Goal: Task Accomplishment & Management: Use online tool/utility

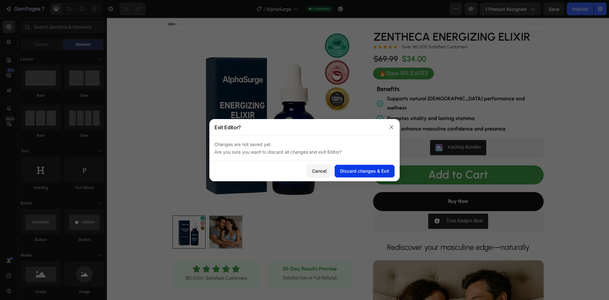
click at [368, 171] on div "Discard changes & Exit" at bounding box center [364, 170] width 49 height 7
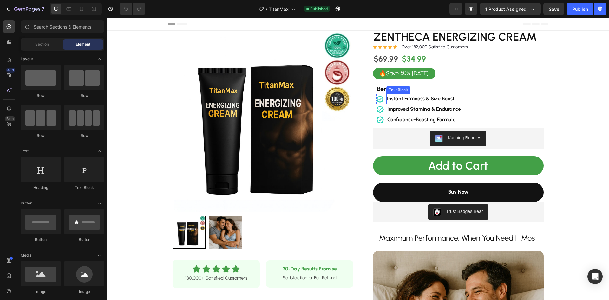
click at [407, 101] on strong "Instant Firmness & Size Boost" at bounding box center [421, 98] width 68 height 6
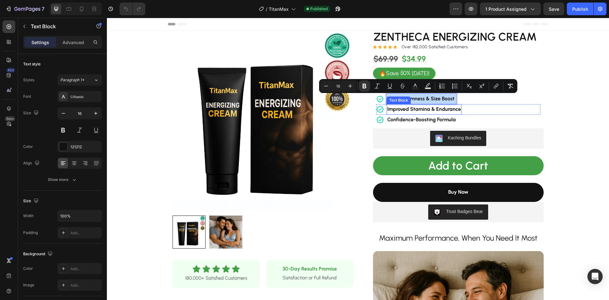
click at [408, 108] on strong "Improved Stamina & Endurance" at bounding box center [424, 109] width 74 height 6
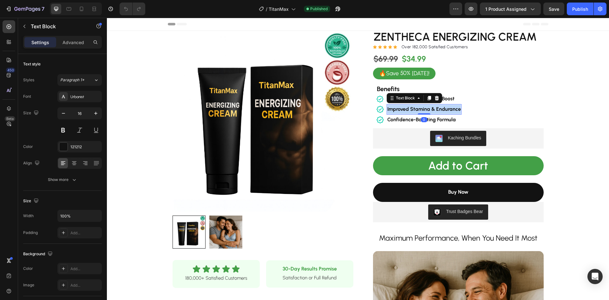
click at [408, 108] on strong "Improved Stamina & Endurance" at bounding box center [424, 109] width 74 height 6
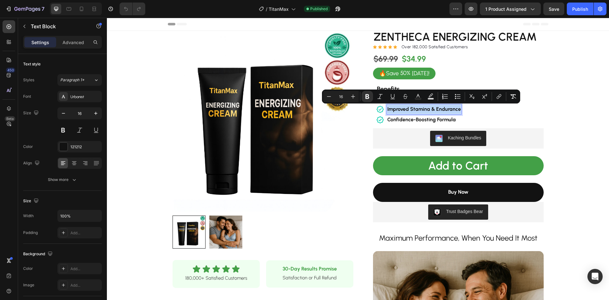
click at [434, 107] on strong "Improved Stamina & Endurance" at bounding box center [424, 109] width 74 height 6
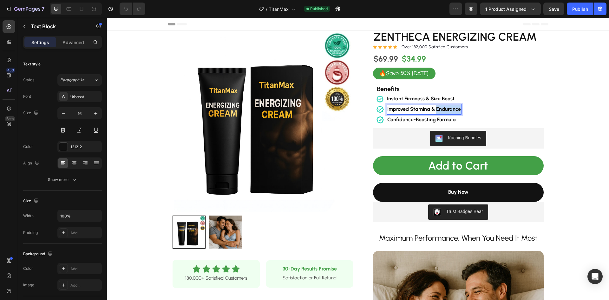
click at [434, 107] on strong "Improved Stamina & Endurance" at bounding box center [424, 109] width 74 height 6
copy strong "Improved Stamina & Endurance"
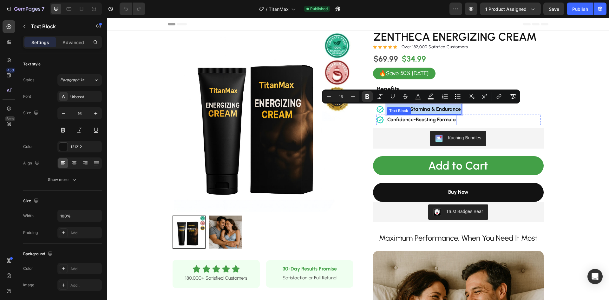
click at [419, 120] on strong "Confidence-Boosting Formula" at bounding box center [421, 119] width 68 height 6
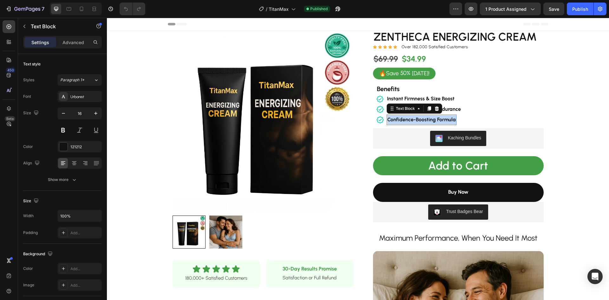
click at [419, 120] on strong "Confidence-Boosting Formula" at bounding box center [421, 119] width 68 height 6
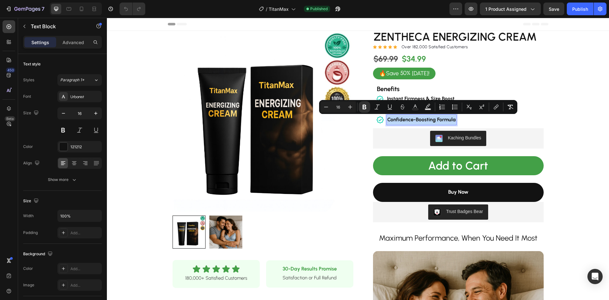
copy strong "Confidence-Boosting Formula"
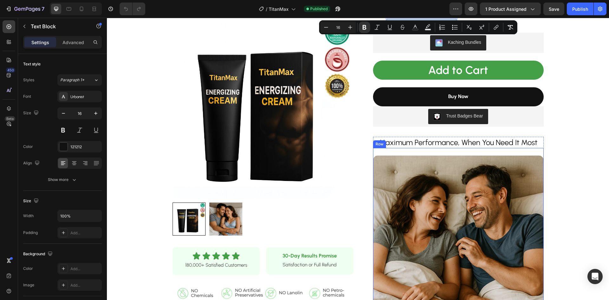
scroll to position [127, 0]
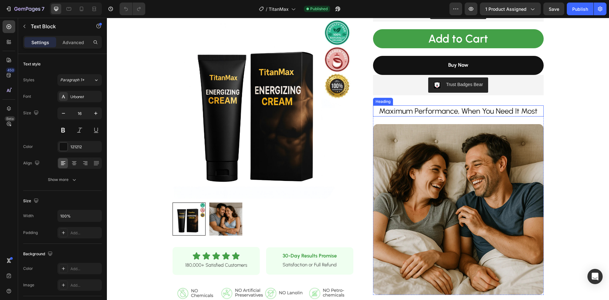
click at [418, 111] on h2 "Maximum Performance, When You Need It Most" at bounding box center [458, 110] width 171 height 11
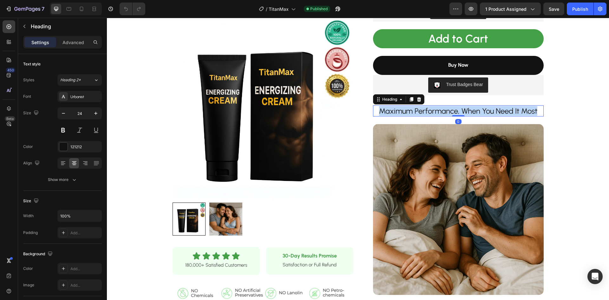
click at [418, 111] on p "Maximum Performance, When You Need It Most" at bounding box center [457, 111] width 169 height 10
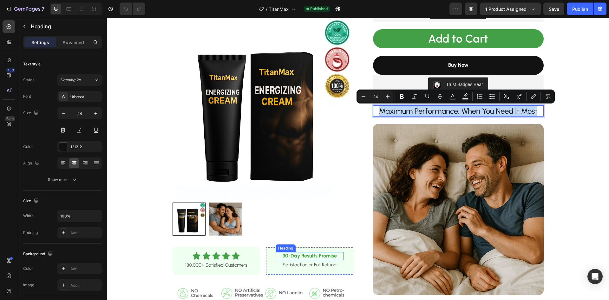
copy p "Maximum Performance, When You Need It Most"
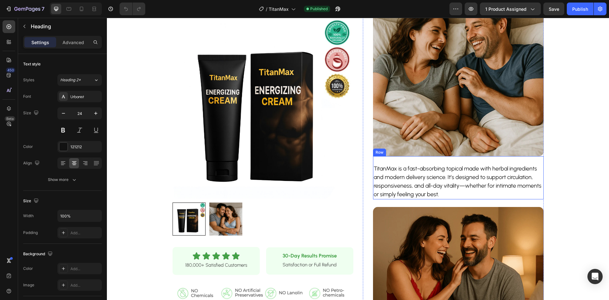
scroll to position [285, 0]
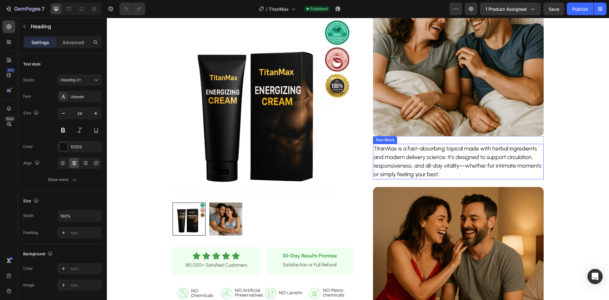
click at [442, 160] on p "TitanMax is a fast-absorbing topical made with herbal ingredients and modern de…" at bounding box center [457, 161] width 169 height 34
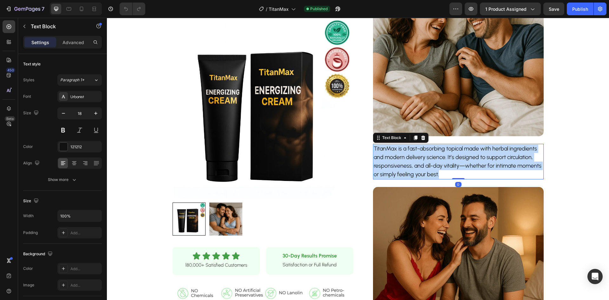
click at [442, 160] on p "TitanMax is a fast-absorbing topical made with herbal ingredients and modern de…" at bounding box center [457, 161] width 169 height 34
copy p "TitanMax is a fast-absorbing topical made with herbal ingredients and modern de…"
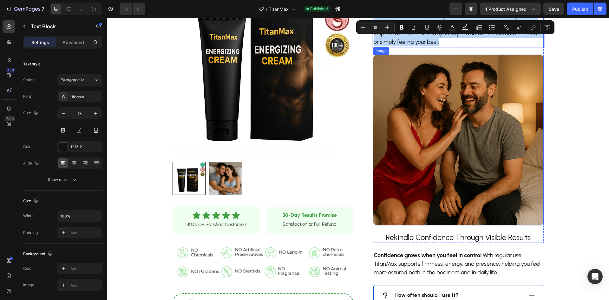
scroll to position [444, 0]
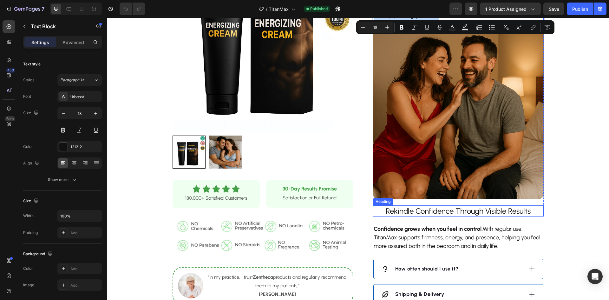
click at [435, 211] on h2 "Rekindle Confidence Through Visible Results" at bounding box center [458, 210] width 171 height 11
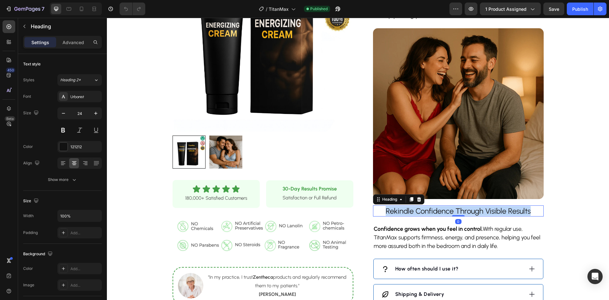
click at [435, 211] on p "Rekindle Confidence Through Visible Results" at bounding box center [457, 211] width 169 height 10
copy p "Rekindle Confidence Through Visible Results"
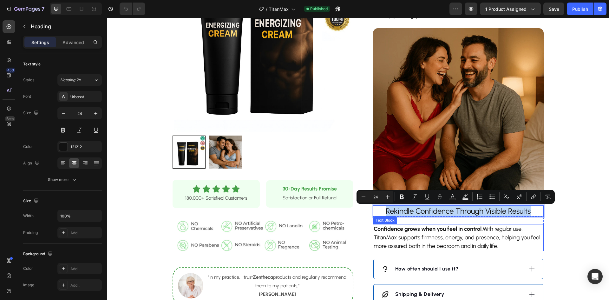
click at [445, 234] on p "Confidence grows when you feel in control. With regular use, TitanMax supports …" at bounding box center [457, 237] width 169 height 26
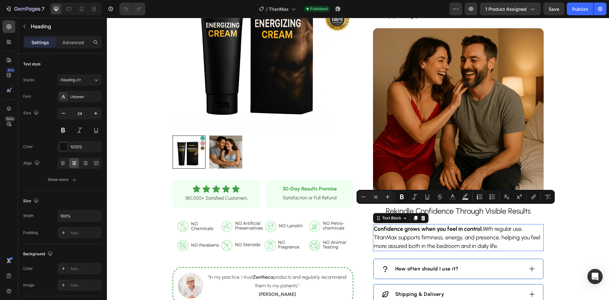
click at [445, 234] on p "Confidence grows when you feel in control. With regular use, TitanMax supports …" at bounding box center [457, 237] width 169 height 26
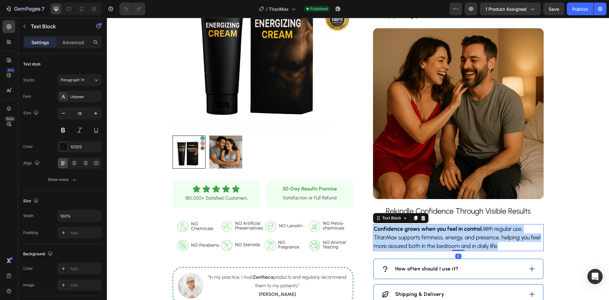
click at [445, 234] on p "Confidence grows when you feel in control. With regular use, TitanMax supports …" at bounding box center [457, 237] width 169 height 26
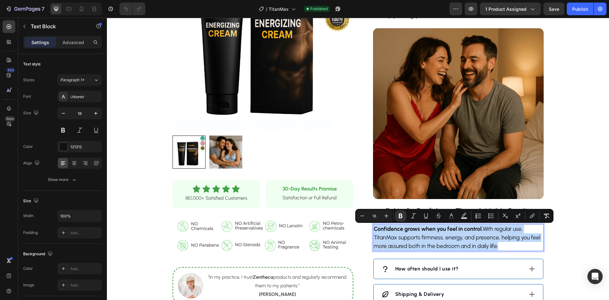
copy p "Confidence grows when you feel in control. With regular use, TitanMax supports …"
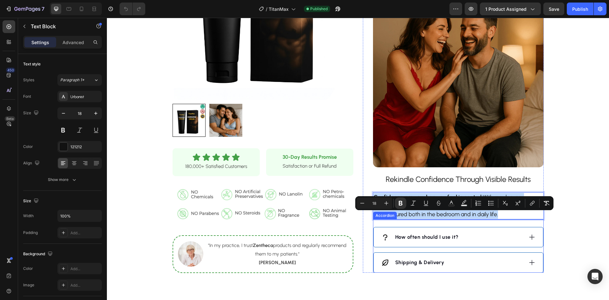
scroll to position [539, 0]
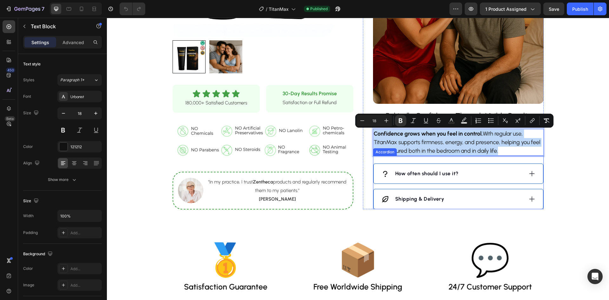
click at [466, 172] on div "How often should I use it?" at bounding box center [452, 174] width 142 height 10
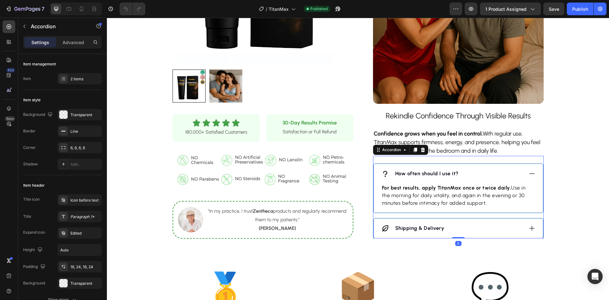
click at [429, 171] on strong "How often should I use it?" at bounding box center [426, 173] width 63 height 6
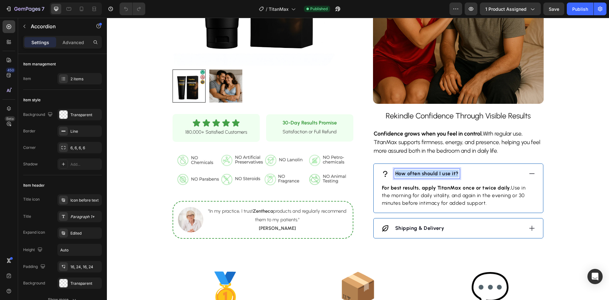
click at [429, 171] on strong "How often should I use it?" at bounding box center [426, 173] width 63 height 6
copy strong "How often should I use it?"
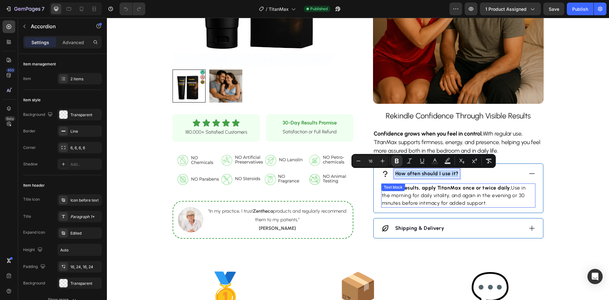
click at [486, 201] on p "For best results, apply TitanMax once or twice daily. Use in the morning for da…" at bounding box center [458, 195] width 153 height 23
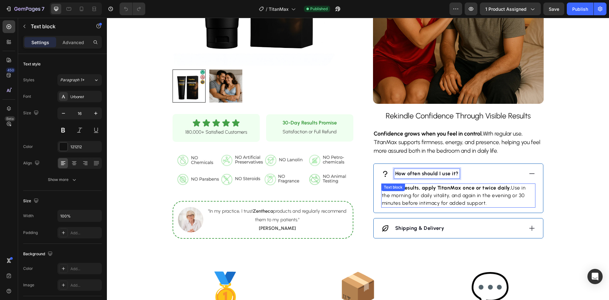
click at [486, 201] on p "For best results, apply TitanMax once or twice daily. Use in the morning for da…" at bounding box center [458, 195] width 153 height 23
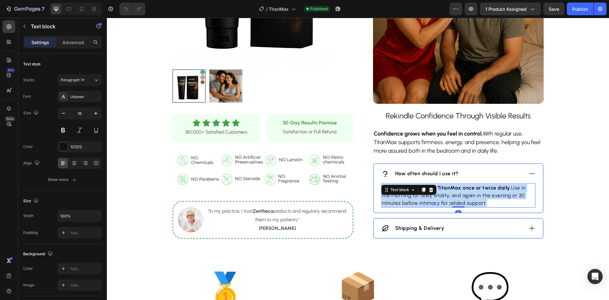
click at [486, 201] on p "For best results, apply TitanMax once or twice daily. Use in the morning for da…" at bounding box center [458, 195] width 153 height 23
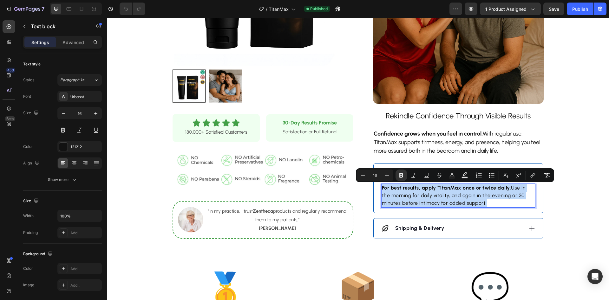
copy p "For best results, apply TitanMax once or twice daily. Use in the morning for da…"
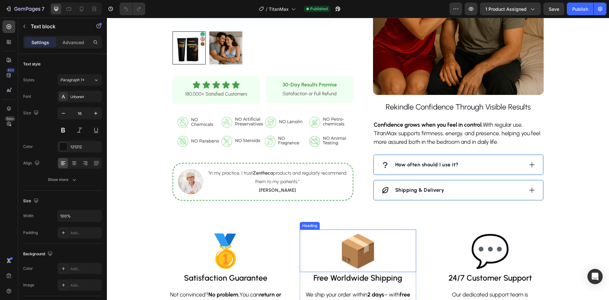
scroll to position [602, 0]
